Goal: Transaction & Acquisition: Book appointment/travel/reservation

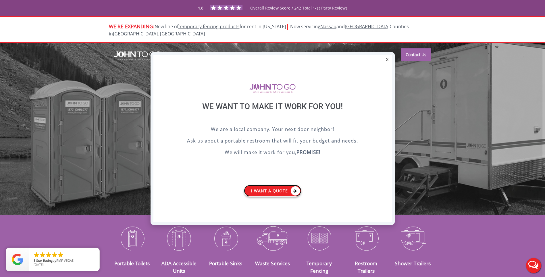
click at [296, 190] on icon at bounding box center [295, 190] width 9 height 9
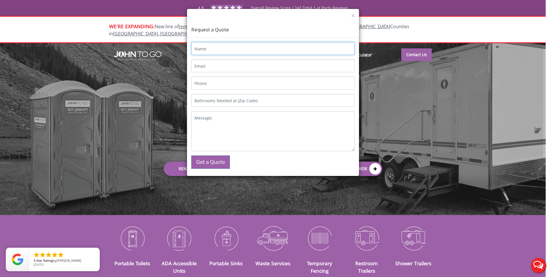
click at [221, 51] on input "Name:" at bounding box center [272, 48] width 163 height 13
type input "Eniel Celestin"
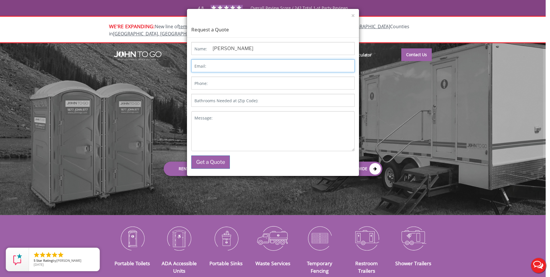
type input "enicel@msn.com"
type input "8455610292"
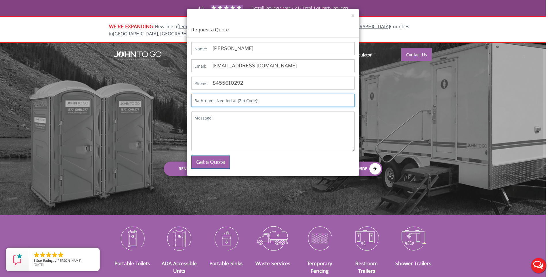
type input "12553"
click at [224, 121] on textarea "Message:" at bounding box center [272, 131] width 163 height 40
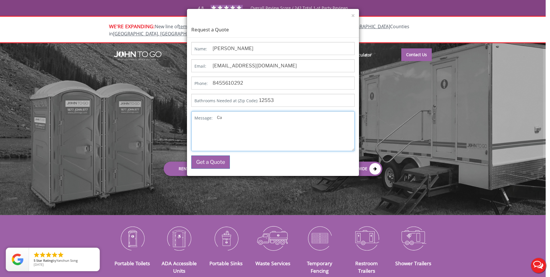
type textarea "C"
click at [260, 116] on textarea "I just want for a one-day. 8/17/25" at bounding box center [272, 131] width 163 height 40
drag, startPoint x: 260, startPoint y: 116, endPoint x: 237, endPoint y: 114, distance: 23.3
click at [237, 114] on textarea "I just want for a one-day. 8/17/25" at bounding box center [272, 131] width 163 height 40
drag, startPoint x: 282, startPoint y: 119, endPoint x: 283, endPoint y: 126, distance: 7.0
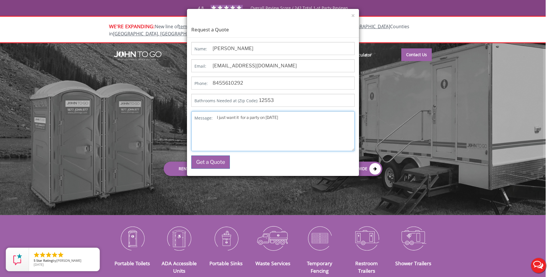
click at [281, 123] on textarea "I just want it for a party on 8/17/25" at bounding box center [272, 131] width 163 height 40
type textarea "I just want it for a party on 8/17/25, can you deliver it on Saturday?"
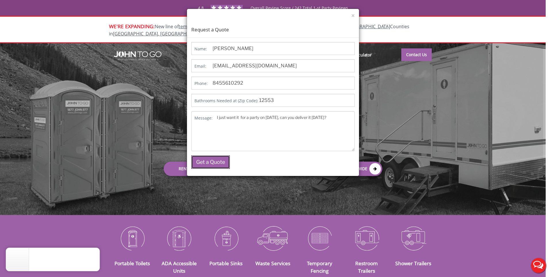
click at [201, 164] on button "Get a Quote" at bounding box center [210, 161] width 39 height 13
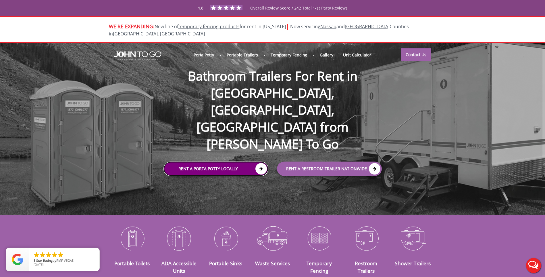
click at [260, 163] on icon at bounding box center [261, 168] width 11 height 11
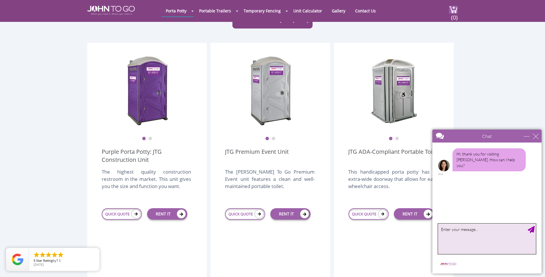
click at [480, 232] on textarea "type your message" at bounding box center [487, 238] width 98 height 30
type textarea "I just one one for a party on Sunday 8/17/25 can it be delivered this Saturday?"
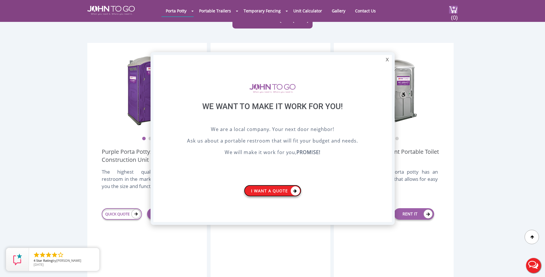
click at [298, 191] on icon at bounding box center [295, 190] width 9 height 9
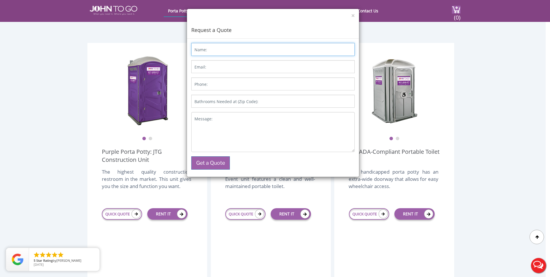
click at [232, 51] on input "Name:" at bounding box center [272, 49] width 163 height 13
type input "Eniel Celestin"
type input "enicel@msn.com"
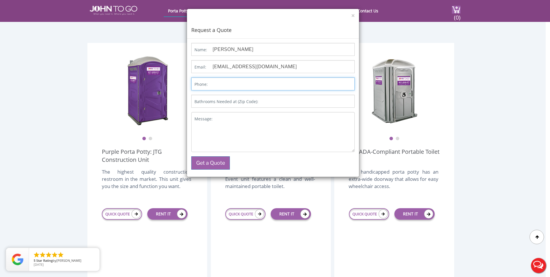
type input "8455610292"
type input "12553"
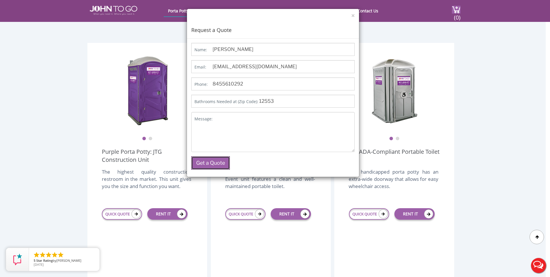
click at [219, 164] on button "Get a Quote" at bounding box center [210, 162] width 39 height 13
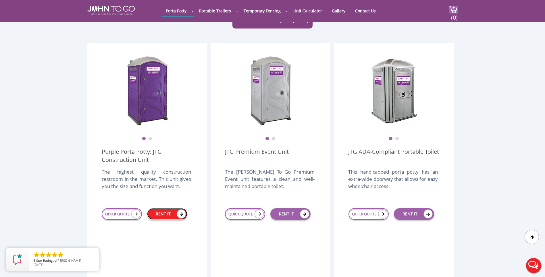
click at [184, 209] on icon at bounding box center [181, 213] width 9 height 9
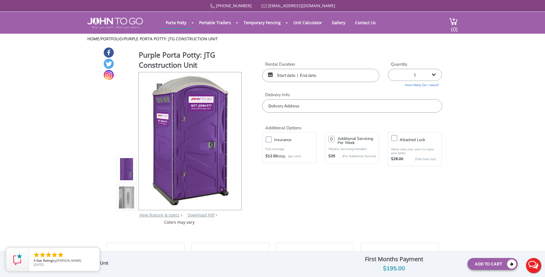
click at [328, 105] on input "text" at bounding box center [352, 105] width 180 height 13
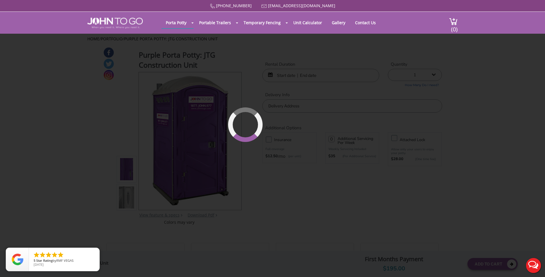
click at [292, 78] on div "[PHONE_NUMBER] [EMAIL_ADDRESS][DOMAIN_NAME] [GEOGRAPHIC_DATA] Portable Toilets …" at bounding box center [272, 142] width 545 height 284
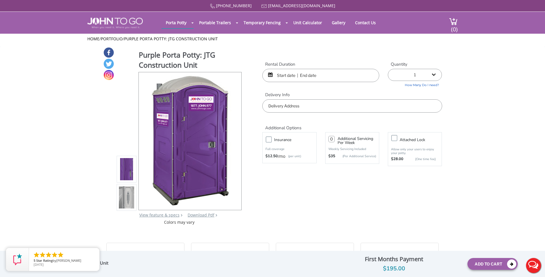
click at [272, 74] on div at bounding box center [320, 75] width 117 height 13
click at [273, 75] on div at bounding box center [320, 75] width 117 height 13
click at [293, 80] on input "text" at bounding box center [320, 75] width 117 height 13
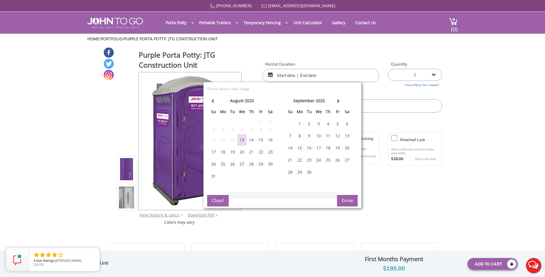
click at [271, 139] on div "16" at bounding box center [270, 139] width 9 height 11
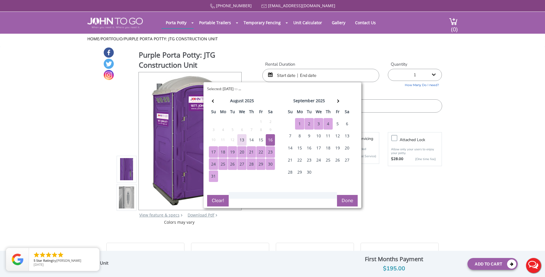
click at [319, 47] on div "Purple Porta Potty: JTG Construction Unit View feature & specs Download Pdf Pro…" at bounding box center [272, 136] width 339 height 178
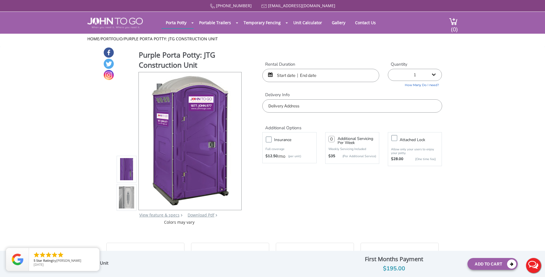
click at [307, 75] on input "text" at bounding box center [320, 75] width 117 height 13
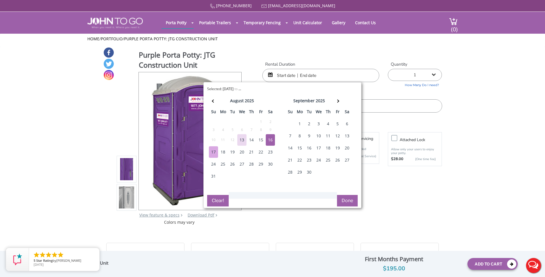
click at [213, 151] on div "17" at bounding box center [213, 151] width 9 height 11
type input "[DATE] to [DATE]"
click at [347, 201] on button "Done" at bounding box center [347, 200] width 21 height 11
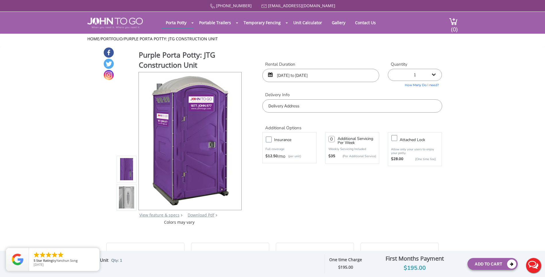
click at [311, 104] on input "text" at bounding box center [352, 105] width 180 height 13
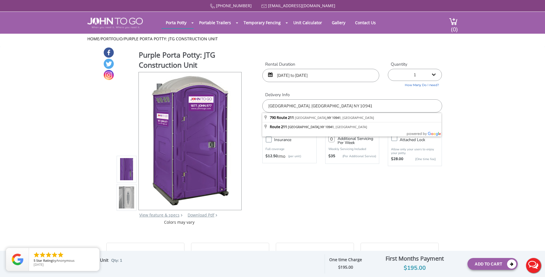
click at [391, 106] on input "[GEOGRAPHIC_DATA]. [GEOGRAPHIC_DATA] NY 10941" at bounding box center [352, 105] width 180 height 13
click at [404, 103] on input "[GEOGRAPHIC_DATA]. [GEOGRAPHIC_DATA] NY 10941" at bounding box center [352, 105] width 180 height 13
click at [385, 101] on input "[GEOGRAPHIC_DATA]. [GEOGRAPHIC_DATA] NY 10941" at bounding box center [352, 105] width 180 height 13
click at [396, 105] on input "[GEOGRAPHIC_DATA]. [GEOGRAPHIC_DATA] NY 10941" at bounding box center [352, 105] width 180 height 13
drag, startPoint x: 402, startPoint y: 111, endPoint x: 403, endPoint y: 115, distance: 4.2
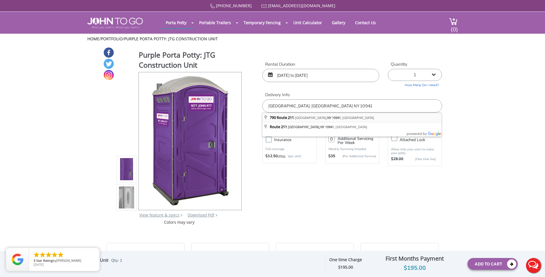
click at [403, 115] on body "Home [PHONE_NUMBER] [EMAIL_ADDRESS][DOMAIN_NAME] [GEOGRAPHIC_DATA] Portable Toi…" at bounding box center [272, 142] width 545 height 284
type input "[STREET_ADDRESS]"
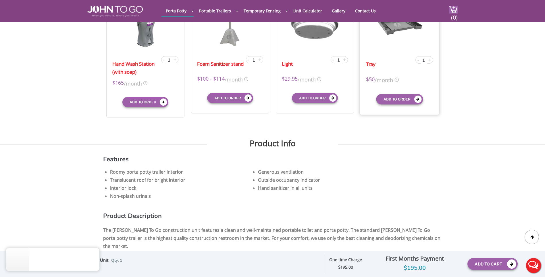
scroll to position [57, 0]
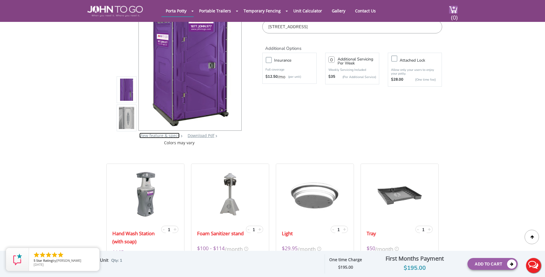
click at [156, 135] on link "View feature & specs" at bounding box center [159, 135] width 40 height 5
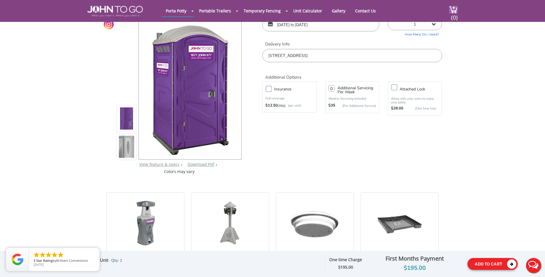
click at [510, 264] on icon at bounding box center [511, 263] width 9 height 9
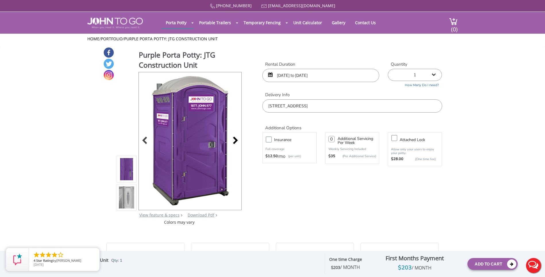
click at [237, 140] on div at bounding box center [234, 141] width 8 height 8
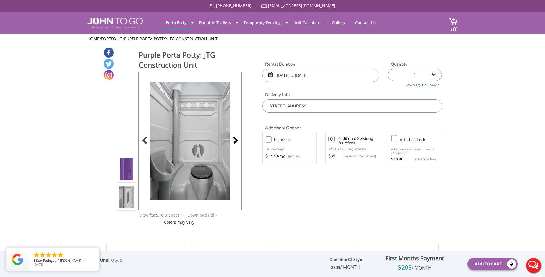
click at [237, 141] on div at bounding box center [234, 141] width 8 height 8
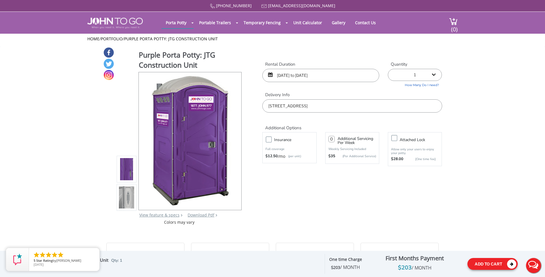
click at [515, 263] on icon at bounding box center [511, 263] width 9 height 9
click at [454, 22] on span "(0)" at bounding box center [454, 27] width 7 height 12
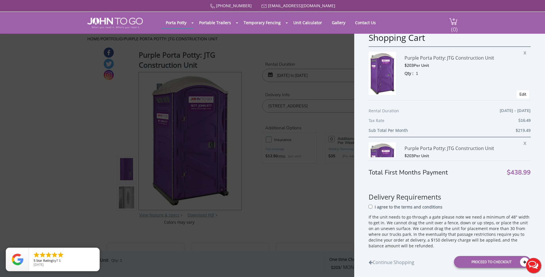
click at [456, 25] on span "(0)" at bounding box center [454, 27] width 7 height 12
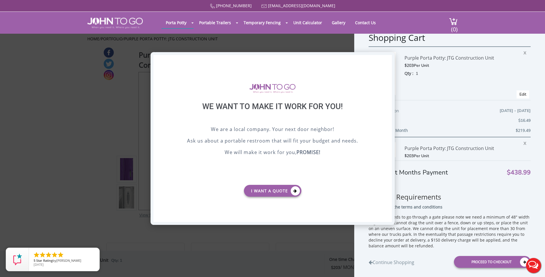
click at [385, 59] on div "X" at bounding box center [387, 60] width 9 height 10
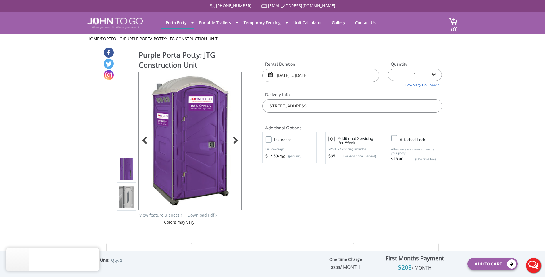
click at [199, 129] on img at bounding box center [190, 139] width 87 height 135
click at [127, 172] on img at bounding box center [127, 168] width 16 height 135
